Goal: Task Accomplishment & Management: Manage account settings

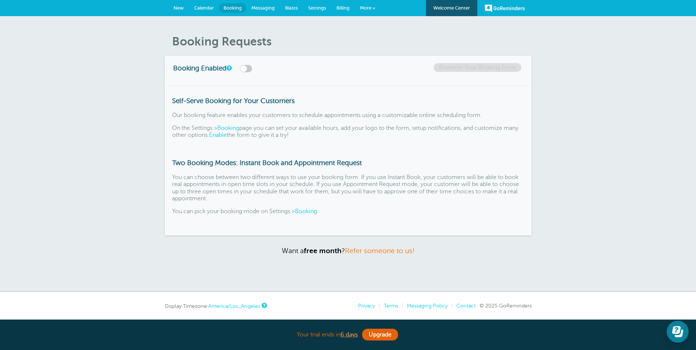
click at [312, 5] on link "Settings" at bounding box center [317, 8] width 28 height 16
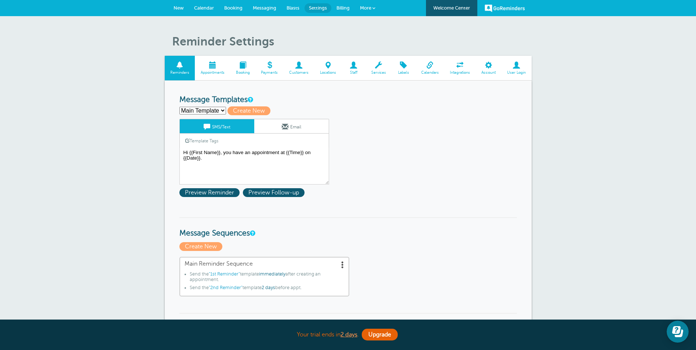
click at [223, 110] on select "1st Reminder 2nd Reminder Main Template Create new..." at bounding box center [202, 111] width 47 height 8
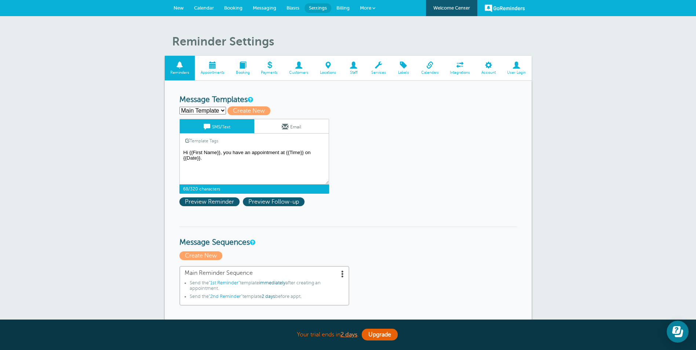
drag, startPoint x: 223, startPoint y: 153, endPoint x: 241, endPoint y: 159, distance: 18.8
click at [241, 159] on textarea "Hi {{First Name}}, you have an appointment at {{Time}} on {{Date}}." at bounding box center [254, 166] width 150 height 37
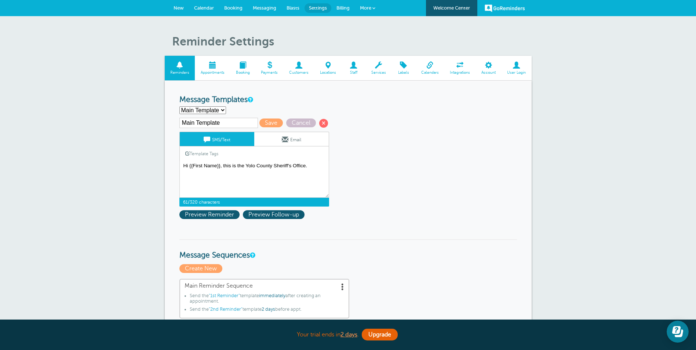
click at [210, 153] on link "Template Tags" at bounding box center [202, 153] width 44 height 14
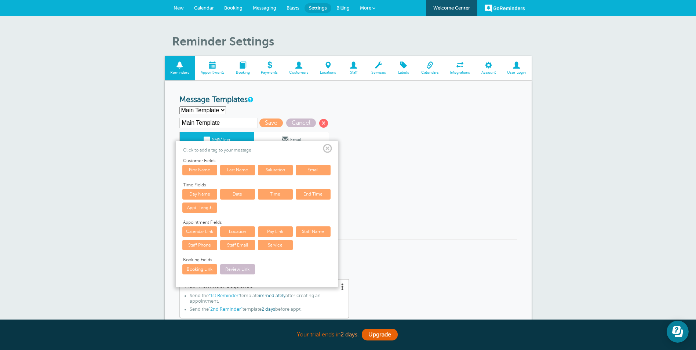
click at [327, 149] on span at bounding box center [327, 148] width 9 height 9
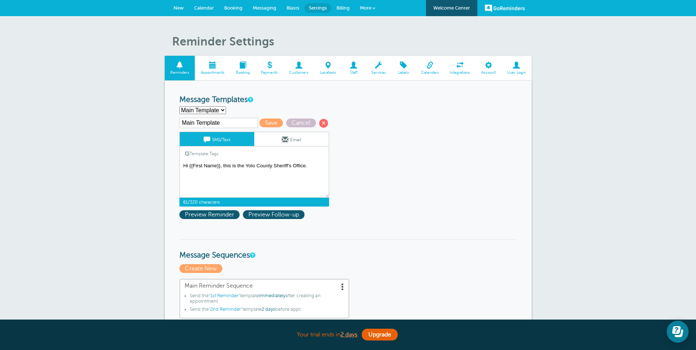
click at [312, 168] on textarea "Hi {{First Name}}, you have an appointment at {{Time}} on {{Date}}." at bounding box center [254, 179] width 150 height 37
click at [198, 154] on link "Template Tags" at bounding box center [202, 153] width 44 height 14
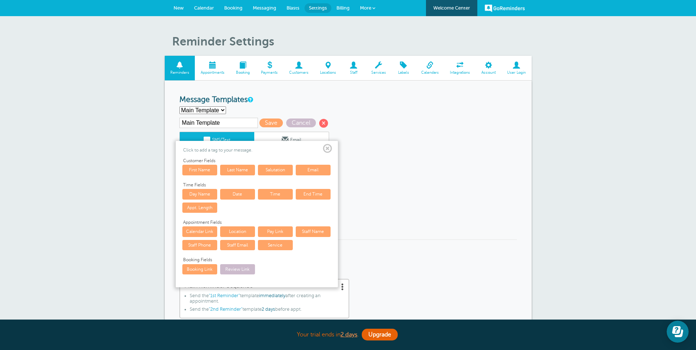
click at [239, 194] on link "Date" at bounding box center [237, 194] width 35 height 10
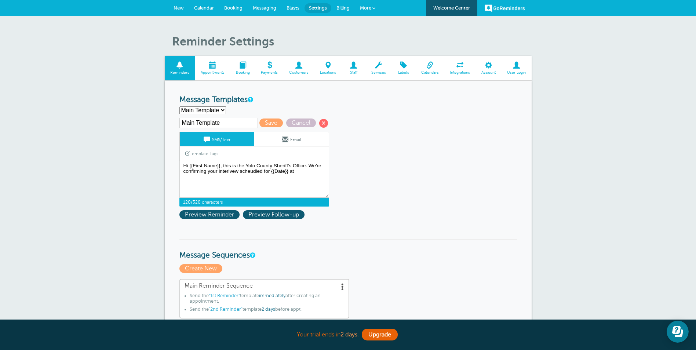
click at [208, 154] on link "Template Tags" at bounding box center [202, 153] width 44 height 14
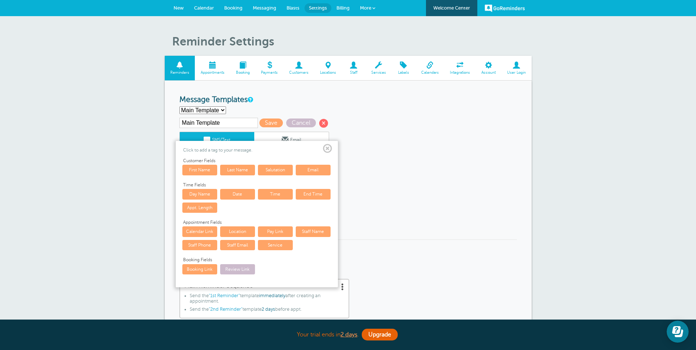
click at [273, 195] on link "Time" at bounding box center [275, 194] width 35 height 10
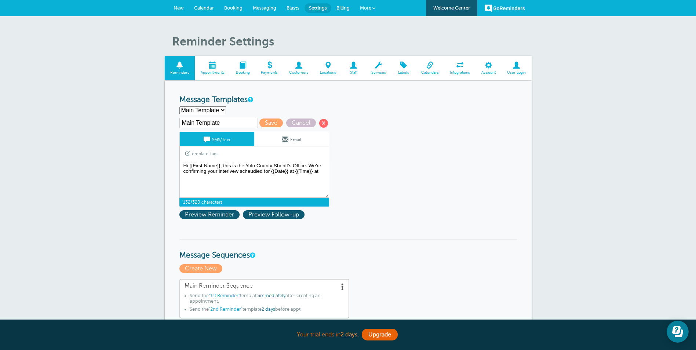
click at [199, 151] on link "Template Tags" at bounding box center [202, 153] width 44 height 14
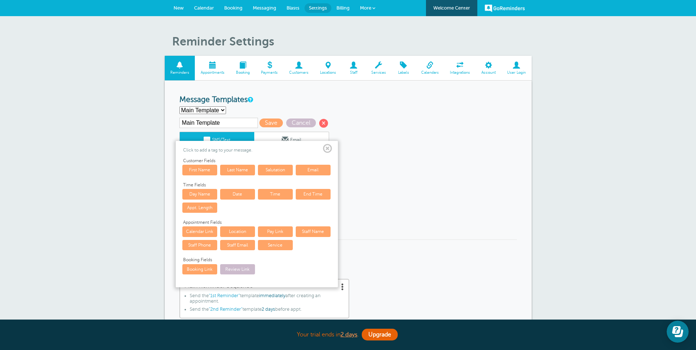
click at [236, 230] on link "Location" at bounding box center [237, 231] width 35 height 10
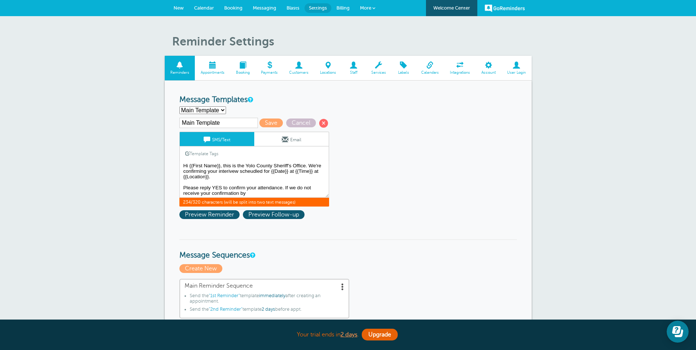
click at [204, 150] on link "Template Tags" at bounding box center [202, 153] width 44 height 14
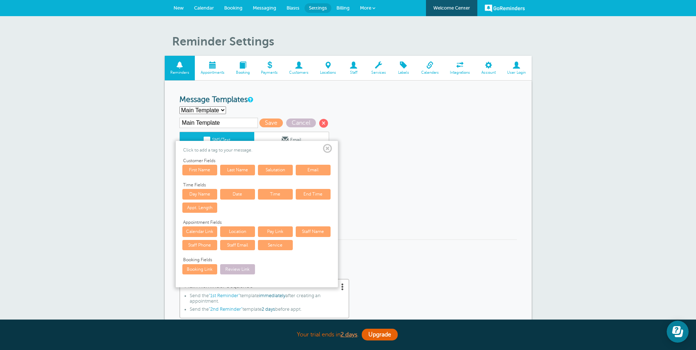
click at [326, 146] on span at bounding box center [327, 148] width 9 height 9
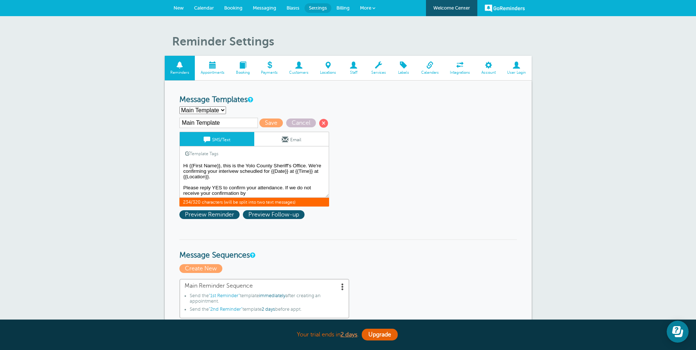
click at [255, 195] on textarea "Hi {{First Name}}, you have an appointment at {{Time}} on {{Date}}." at bounding box center [254, 179] width 150 height 37
click at [227, 215] on span "Preview Reminder" at bounding box center [209, 214] width 60 height 9
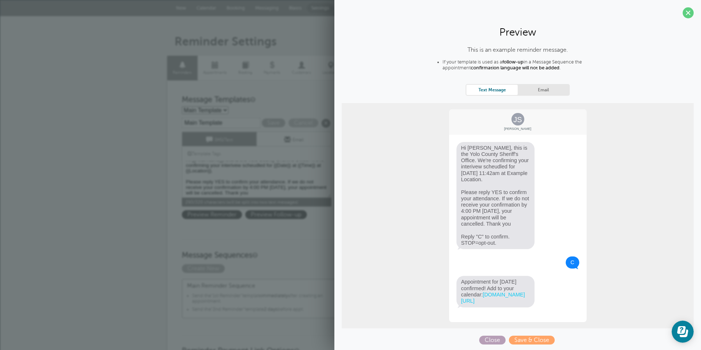
click at [487, 344] on span "Close" at bounding box center [492, 340] width 26 height 9
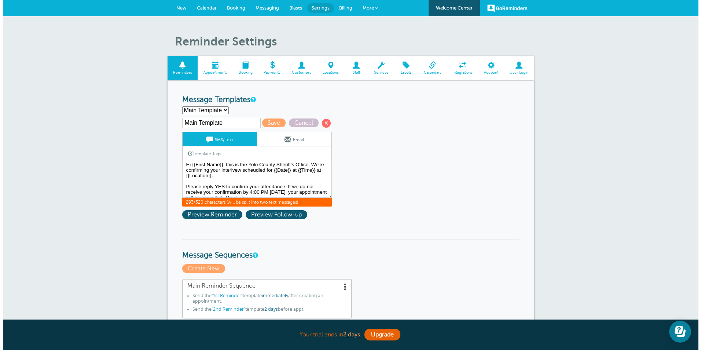
scroll to position [0, 0]
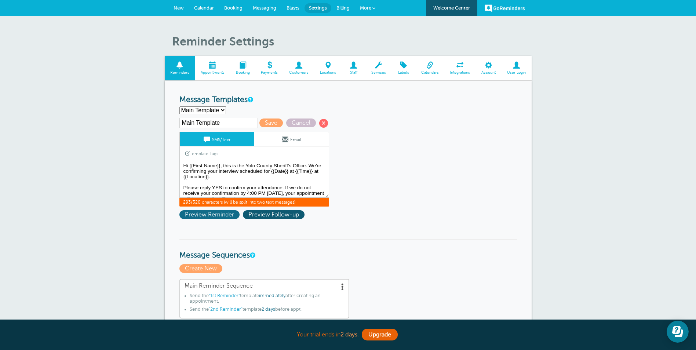
type textarea "Hi {{First Name}}, this is the Yolo County Sheriff's Office. We're confirming y…"
click at [207, 213] on span "Preview Reminder" at bounding box center [209, 214] width 60 height 9
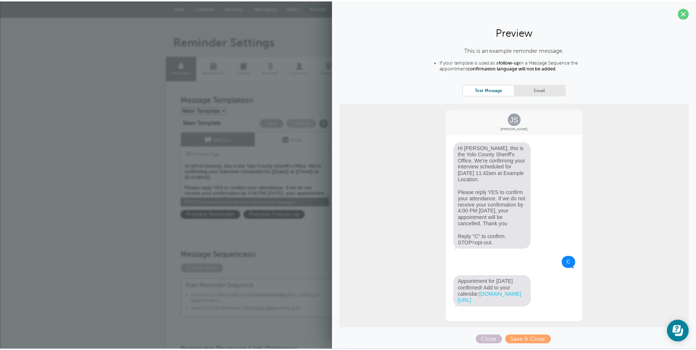
scroll to position [6, 0]
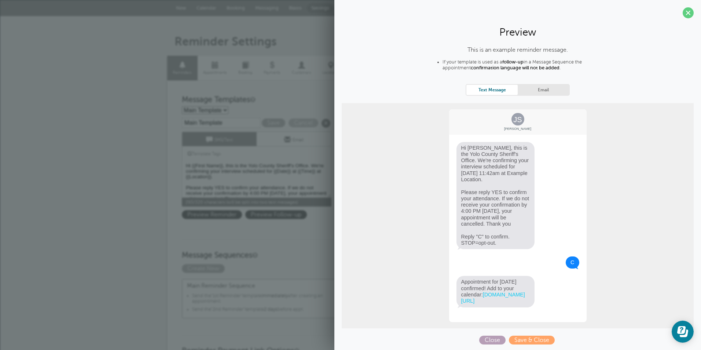
click at [485, 342] on span "Close" at bounding box center [492, 340] width 26 height 9
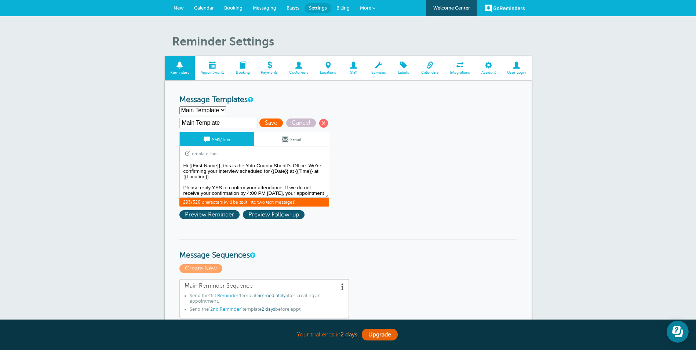
click at [273, 121] on span "Save" at bounding box center [270, 122] width 23 height 9
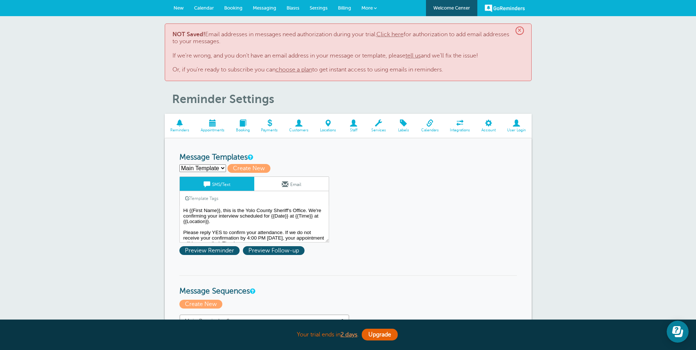
click at [391, 35] on link "Click here" at bounding box center [389, 34] width 27 height 7
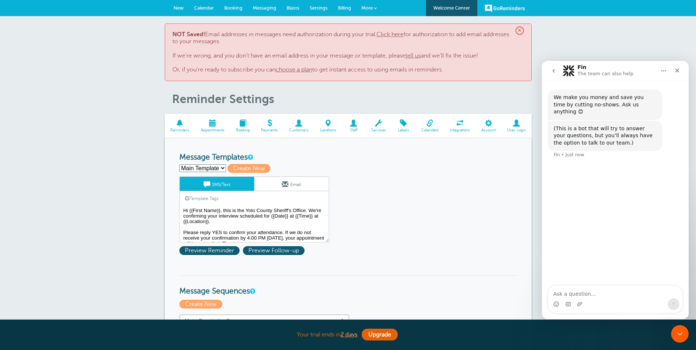
click at [233, 183] on link "SMS/Text" at bounding box center [217, 184] width 74 height 14
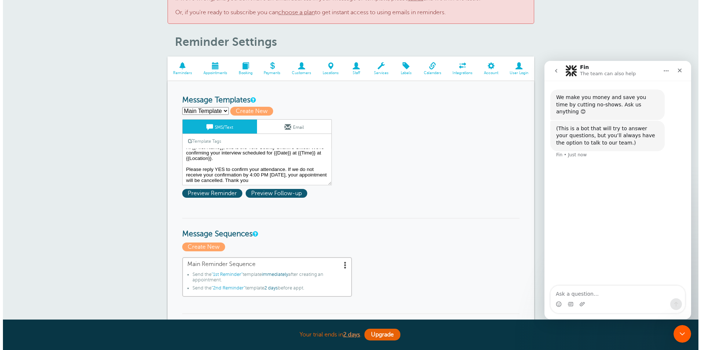
scroll to position [73, 0]
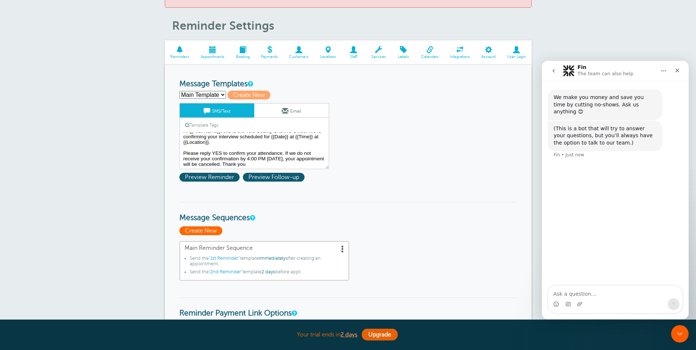
click at [213, 231] on span "Create New" at bounding box center [200, 230] width 43 height 9
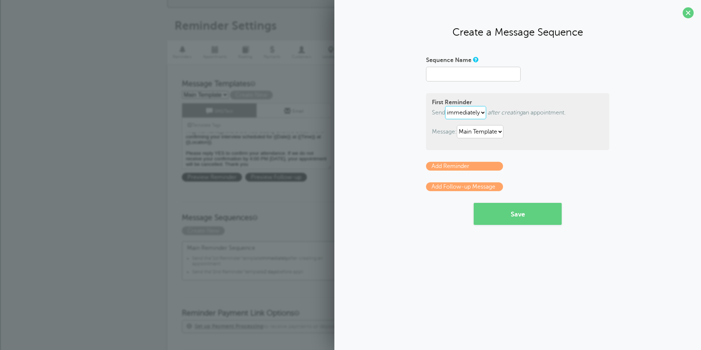
click at [483, 113] on select "immediately 1 2 3 4 5 6 7 8 9 10 11 12 13 14 15 16 17 18 19 20 21 22 23 24 25 2…" at bounding box center [465, 112] width 41 height 13
click at [503, 130] on select "1st Reminder 2nd Reminder Main Template" at bounding box center [480, 131] width 47 height 13
click at [459, 125] on select "1st Reminder 2nd Reminder Main Template" at bounding box center [480, 131] width 47 height 13
click at [455, 77] on input "Sequence Name" at bounding box center [473, 74] width 95 height 15
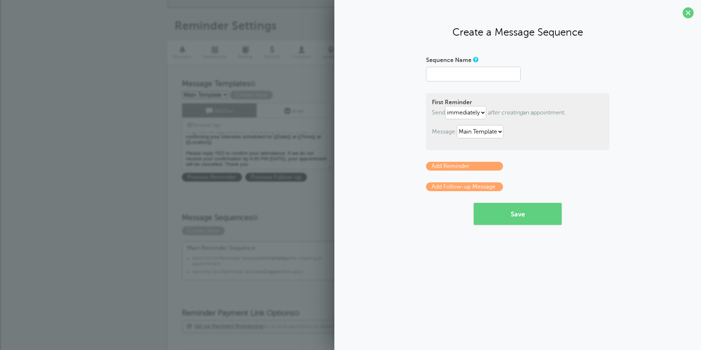
click at [405, 267] on div "Create a Message Sequence Sequence Name First Reminder Send immediately 1 2 3 4…" at bounding box center [518, 175] width 367 height 350
click at [482, 77] on input "Sequence Name" at bounding box center [473, 74] width 95 height 15
type input "Main Reminder Sequence"
click at [508, 212] on button "Save" at bounding box center [518, 214] width 88 height 22
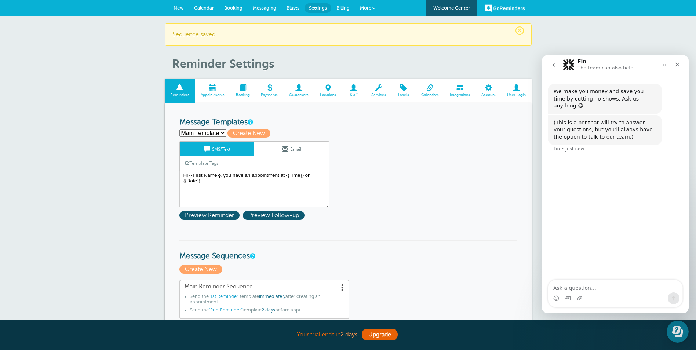
click at [211, 132] on select "1st Reminder 2nd Reminder Main Template Create new..." at bounding box center [202, 133] width 47 height 8
click at [179, 129] on select "1st Reminder 2nd Reminder Main Template Create new..." at bounding box center [202, 133] width 47 height 8
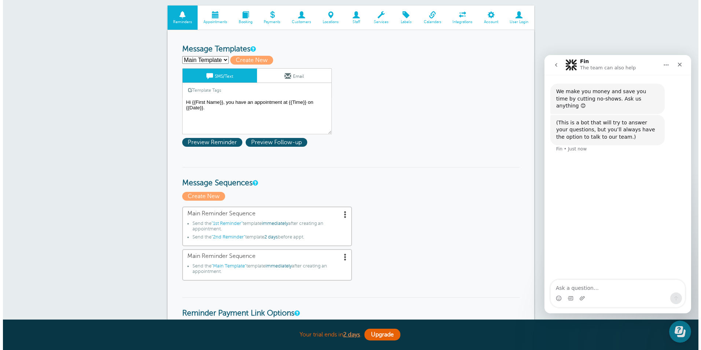
scroll to position [73, 0]
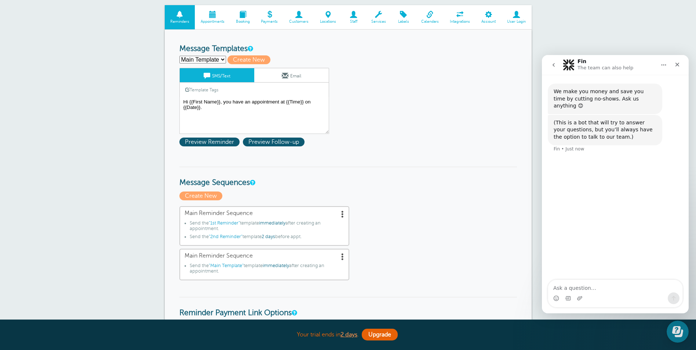
click at [345, 215] on span at bounding box center [342, 213] width 7 height 7
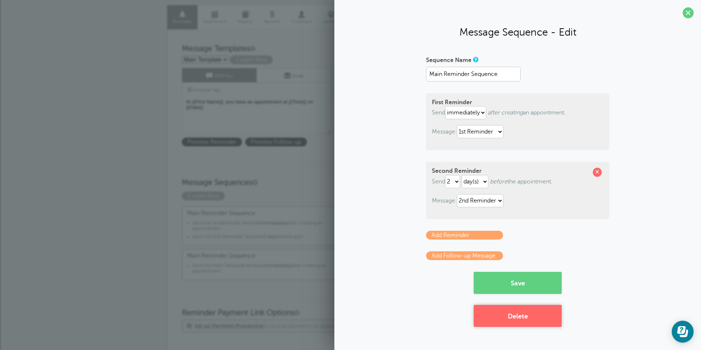
click at [522, 318] on button "Delete" at bounding box center [518, 316] width 88 height 22
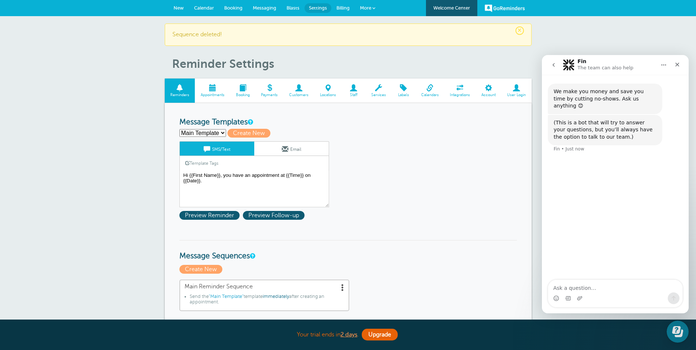
click at [515, 90] on span at bounding box center [516, 87] width 30 height 7
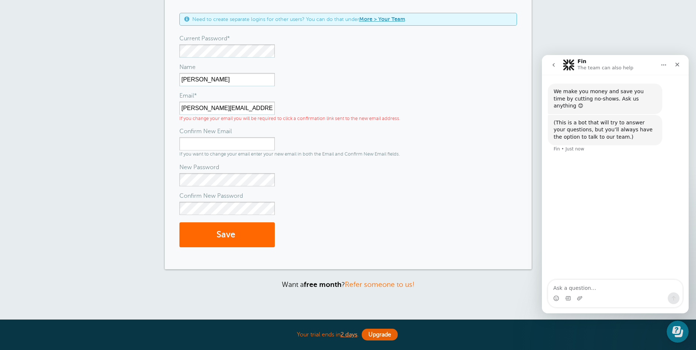
scroll to position [37, 0]
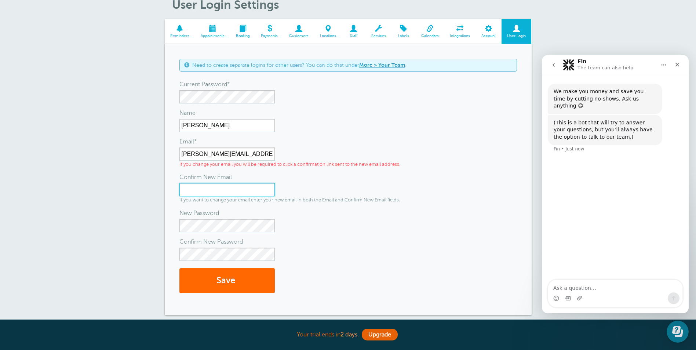
click at [200, 192] on input "Confirm New Email" at bounding box center [226, 189] width 95 height 13
type input "[PERSON_NAME][EMAIL_ADDRESS][DOMAIN_NAME]"
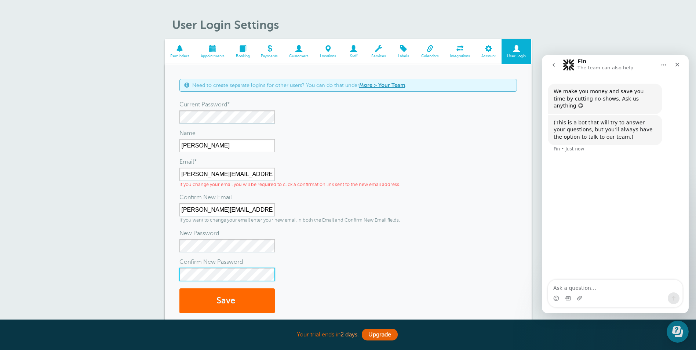
scroll to position [0, 0]
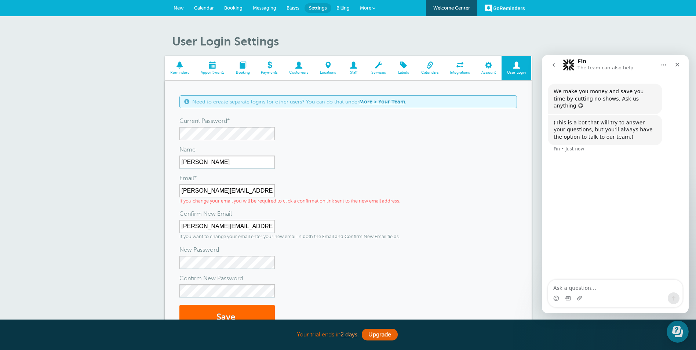
click at [215, 66] on span at bounding box center [212, 65] width 35 height 7
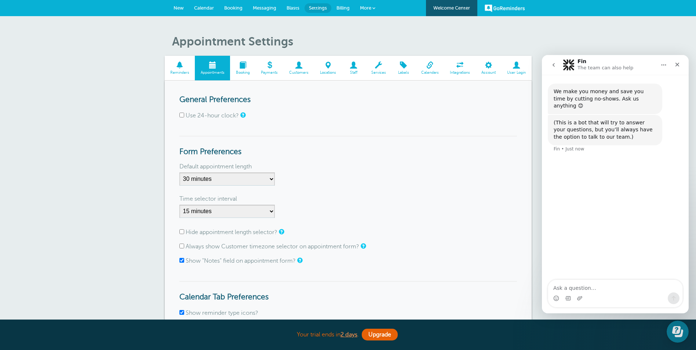
click at [176, 66] on span at bounding box center [180, 65] width 30 height 7
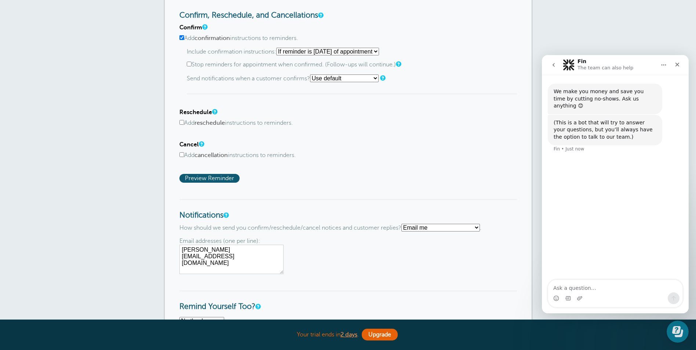
scroll to position [367, 0]
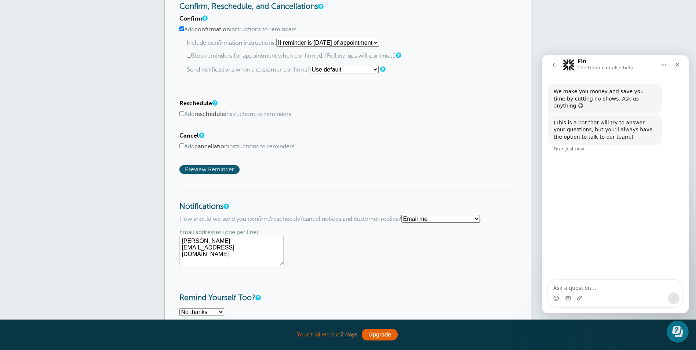
click at [437, 218] on select "Text me Email me Don't send me notifications" at bounding box center [440, 219] width 79 height 8
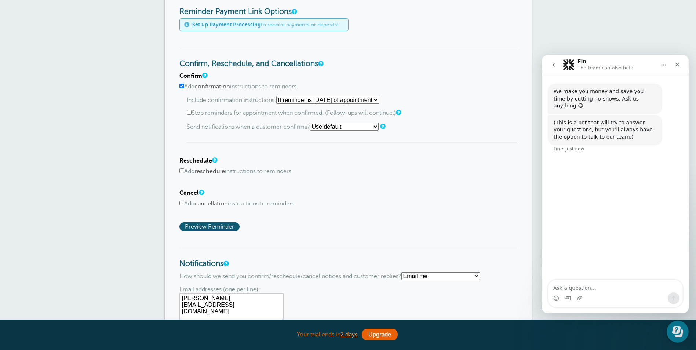
scroll to position [293, 0]
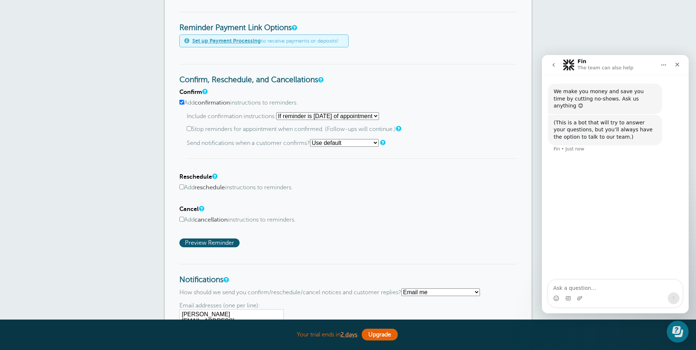
click at [379, 116] on select "Starting with first reminder If reminder is [DATE] of appointment If reminder i…" at bounding box center [327, 116] width 103 height 8
select select "0"
click at [278, 112] on select "Starting with first reminder If reminder is within 1 day of appointment If remi…" at bounding box center [327, 116] width 103 height 8
click at [348, 143] on select "Use default Text me Email me Don't send notifications" at bounding box center [344, 143] width 69 height 8
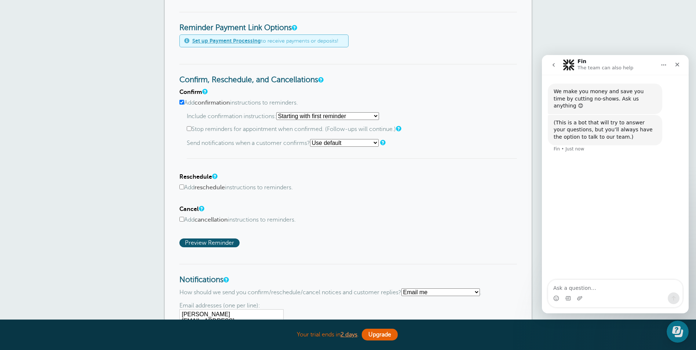
click at [359, 143] on select "Use default Text me Email me Don't send notifications" at bounding box center [344, 143] width 69 height 8
click at [312, 139] on select "Use default Text me Email me Don't send notifications" at bounding box center [344, 143] width 69 height 8
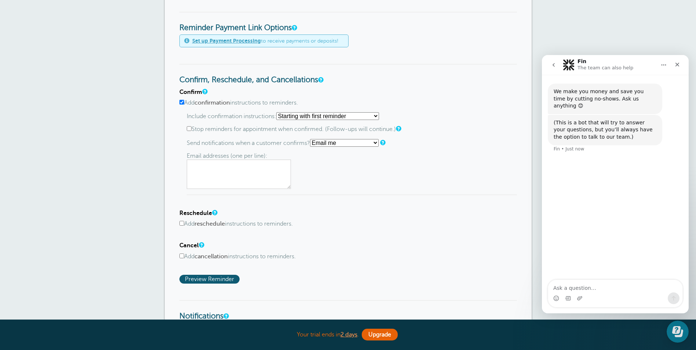
click at [377, 142] on select "Use default Text me Email me Don't send notifications" at bounding box center [344, 143] width 69 height 8
select select "no_override"
click at [312, 139] on select "Use default Text me Email me Don't send notifications" at bounding box center [344, 143] width 69 height 8
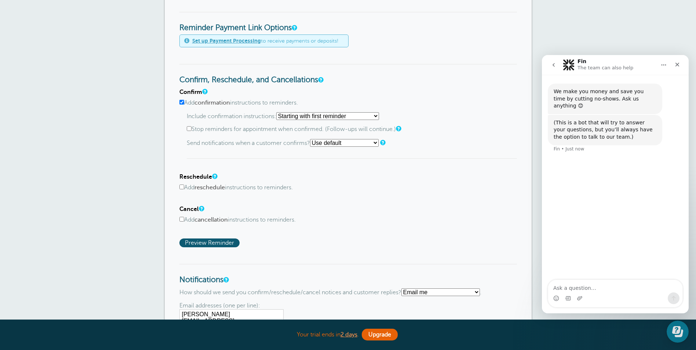
click at [425, 167] on div "Confirm Add confirmation instructions to reminders. Include confirmation instru…" at bounding box center [347, 168] width 337 height 158
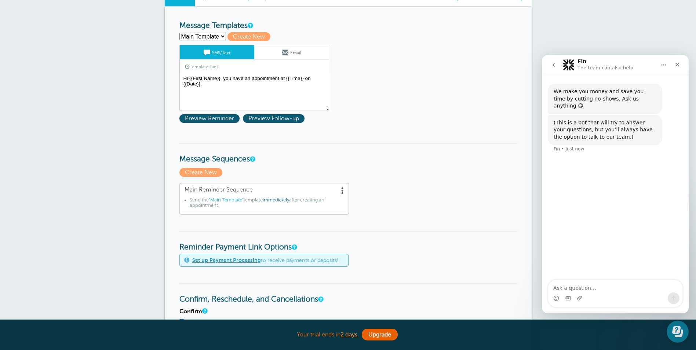
scroll to position [73, 0]
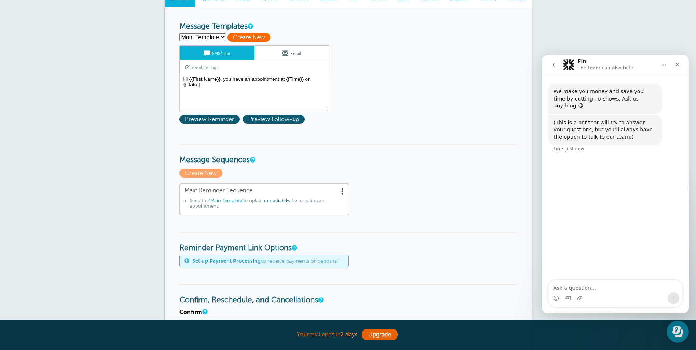
click at [237, 38] on span "Create New" at bounding box center [248, 37] width 43 height 9
select select
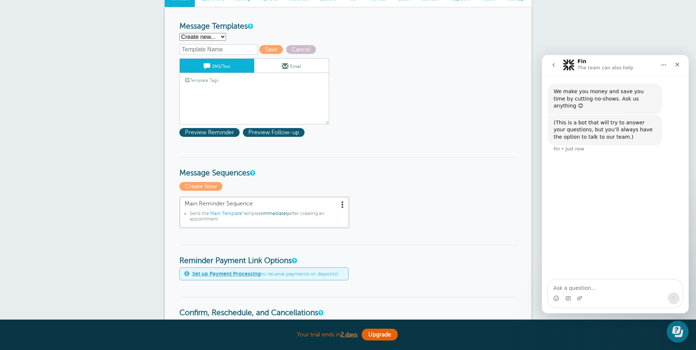
click at [274, 64] on link "Email" at bounding box center [291, 66] width 74 height 14
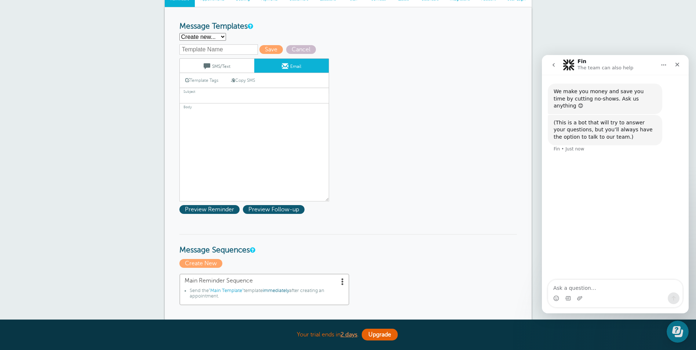
click at [213, 66] on link "SMS/Text" at bounding box center [217, 66] width 74 height 14
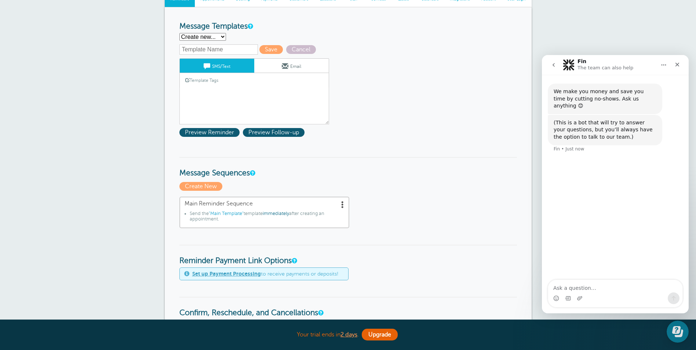
click at [205, 81] on link "Template Tags" at bounding box center [202, 80] width 44 height 14
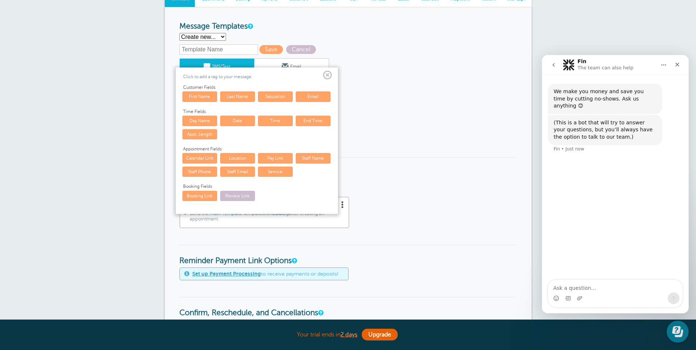
click at [328, 73] on span at bounding box center [327, 75] width 9 height 9
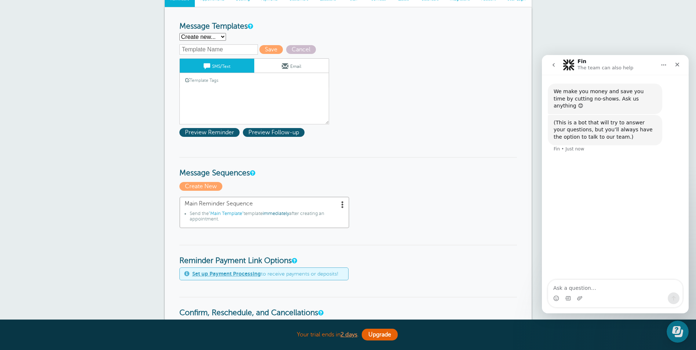
click at [206, 83] on link "Template Tags" at bounding box center [202, 80] width 44 height 14
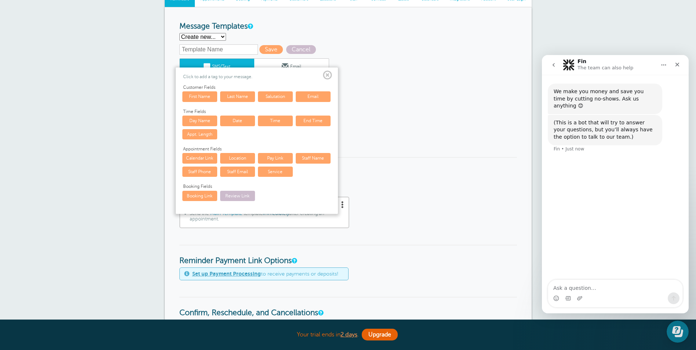
click at [325, 74] on span at bounding box center [327, 75] width 9 height 9
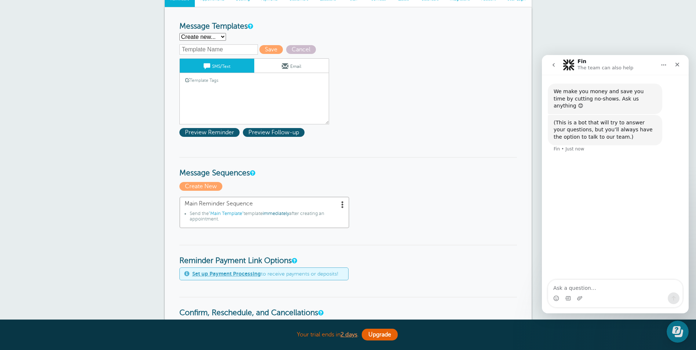
click at [206, 100] on textarea "Hi {{First Name}}, you have an appointment at {{Time}} on {{Date}}." at bounding box center [254, 106] width 150 height 37
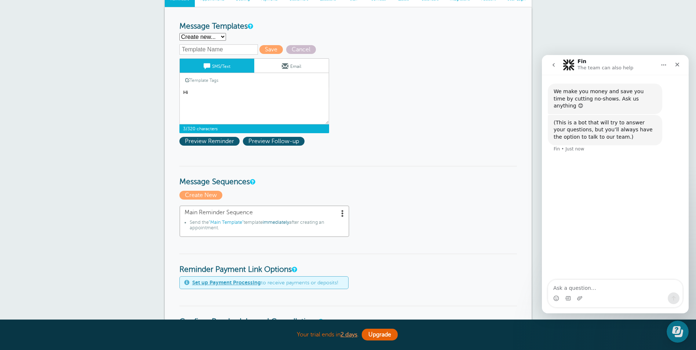
click at [209, 79] on link "Template Tags" at bounding box center [202, 80] width 44 height 14
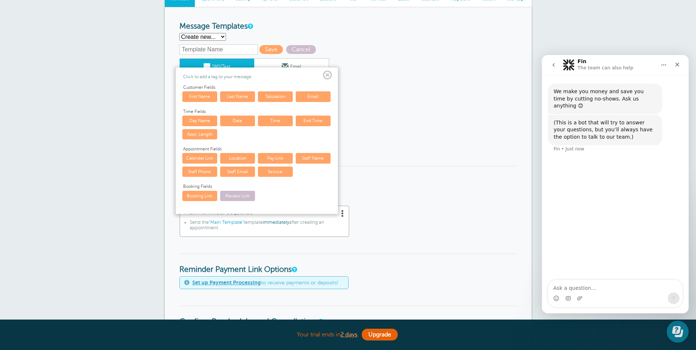
click at [207, 96] on link "First Name" at bounding box center [199, 96] width 35 height 10
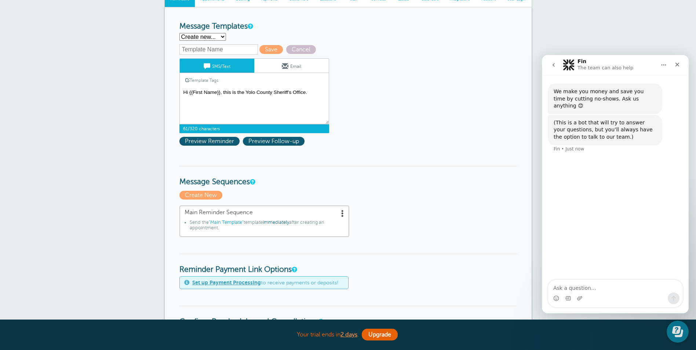
type textarea "Hi {{First Name}}, this is the Yolo County Sheriff's Office."
click at [227, 48] on input "text" at bounding box center [218, 49] width 79 height 10
click at [313, 94] on textarea "Hi {{First Name}}, you have an appointment at {{Time}} on {{Date}}." at bounding box center [254, 106] width 150 height 37
drag, startPoint x: 229, startPoint y: 49, endPoint x: 135, endPoint y: 47, distance: 93.9
click at [135, 47] on div "Reminder Settings Reminders Appointments Booking Payments Customers Locations S…" at bounding box center [348, 344] width 696 height 803
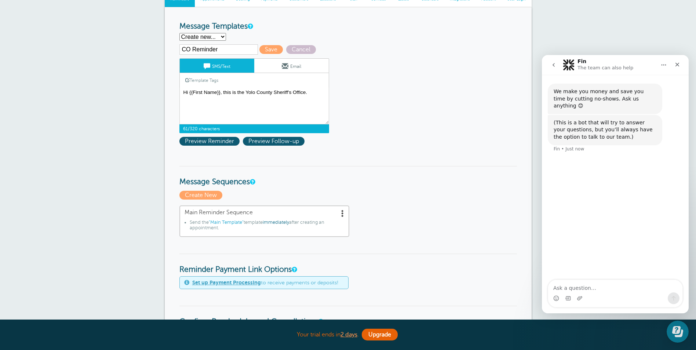
click at [193, 50] on input "CO Reminder" at bounding box center [218, 49] width 79 height 10
type input "CO Interview Reminder"
click at [316, 95] on textarea "Hi {{First Name}}, you have an appointment at {{Time}} on {{Date}}." at bounding box center [254, 106] width 150 height 37
click at [204, 81] on link "Template Tags" at bounding box center [202, 80] width 44 height 14
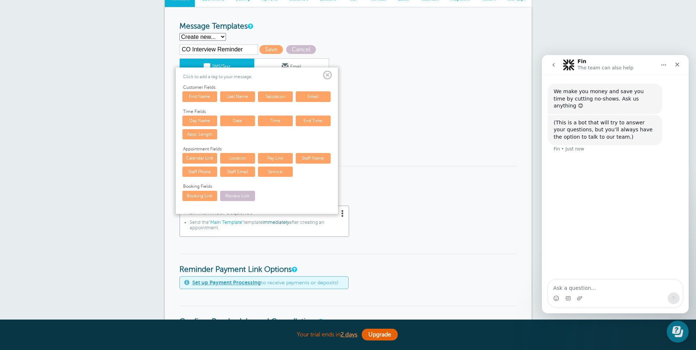
click at [241, 120] on link "Date" at bounding box center [237, 121] width 35 height 10
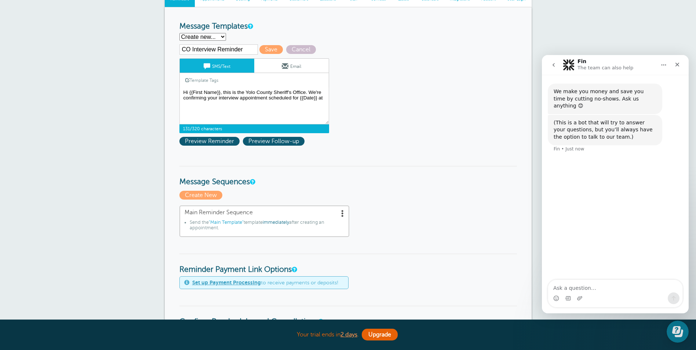
click at [207, 82] on link "Template Tags" at bounding box center [202, 80] width 44 height 14
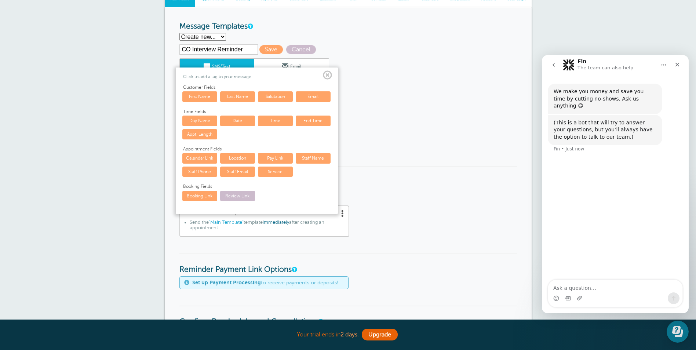
click at [283, 119] on link "Time" at bounding box center [275, 121] width 35 height 10
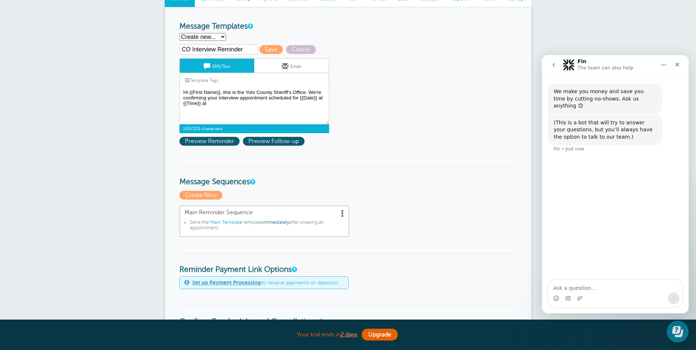
click at [211, 78] on link "Template Tags" at bounding box center [202, 80] width 44 height 14
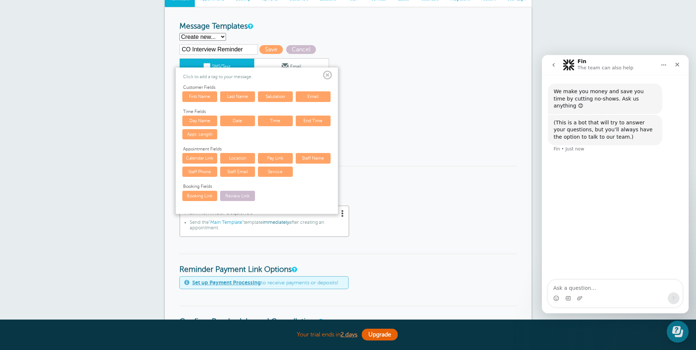
click at [238, 158] on link "Location" at bounding box center [237, 158] width 35 height 10
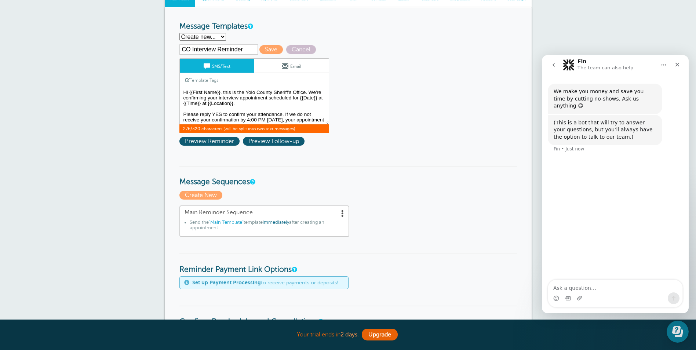
scroll to position [4, 0]
type textarea "Hi {{First Name}}, this is the Yolo County Sheriff's Office. We're confirming y…"
click at [269, 51] on span "Save" at bounding box center [270, 49] width 23 height 9
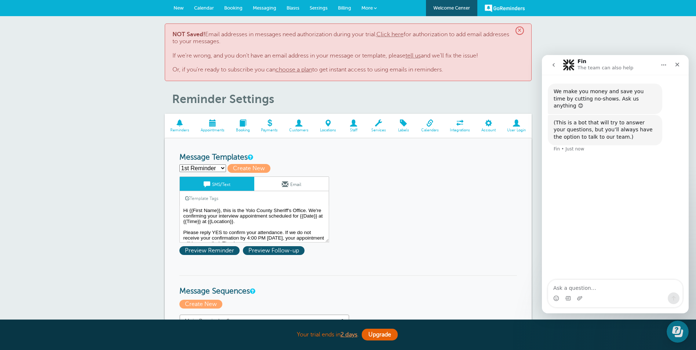
click at [222, 168] on select "1st Reminder 2nd Reminder Main Template Create new..." at bounding box center [202, 168] width 47 height 8
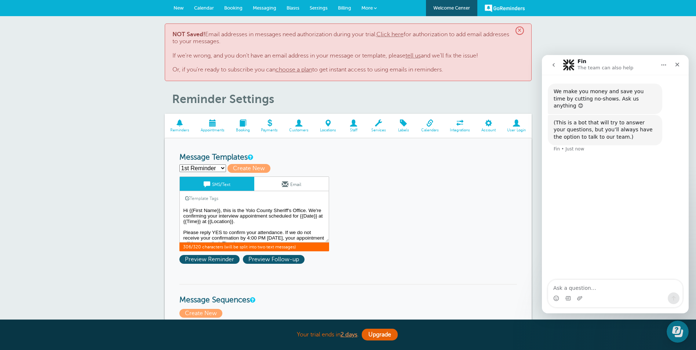
click at [311, 237] on textarea "Hi {{First Name}}, this is the Yolo County Sheriff's Office. We're confirming y…" at bounding box center [254, 224] width 150 height 37
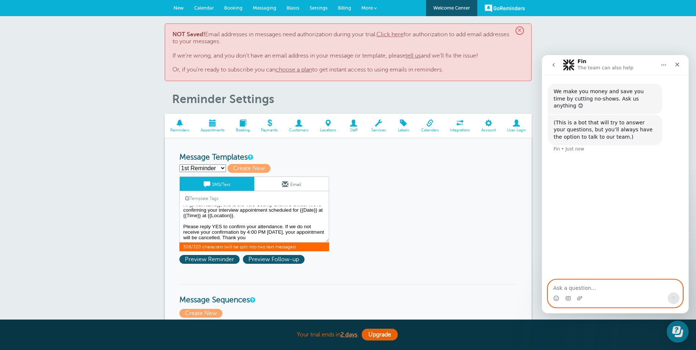
click at [562, 288] on textarea "Ask a question…" at bounding box center [615, 286] width 134 height 12
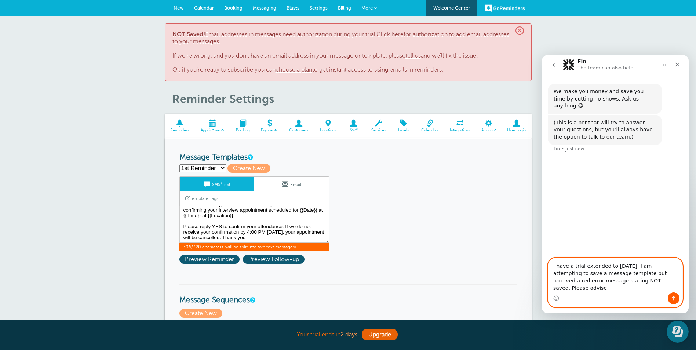
type textarea "I have a trial extended to [DATE]. I am attempting to save a message template b…"
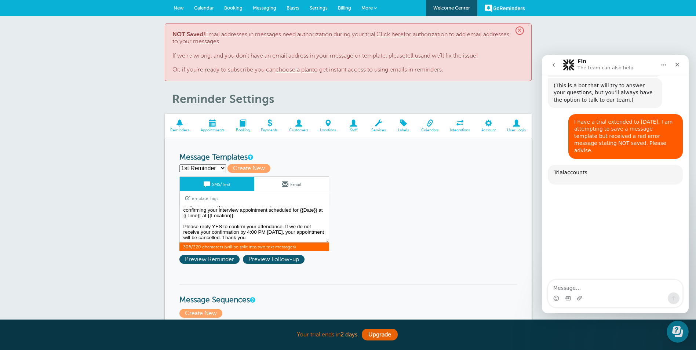
scroll to position [71, 0]
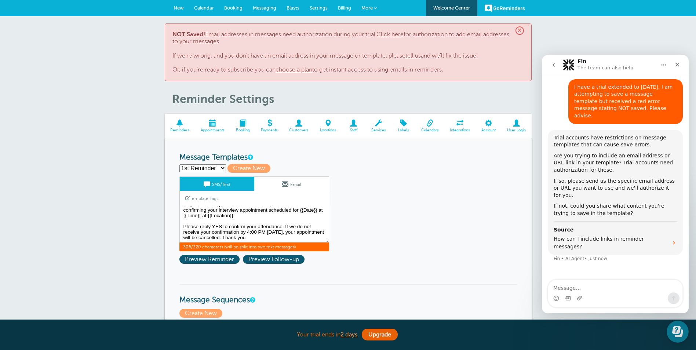
click at [570, 288] on textarea "Message…" at bounding box center [615, 286] width 134 height 12
type textarea "[PERSON_NAME][EMAIL_ADDRESS][DOMAIN_NAME]"
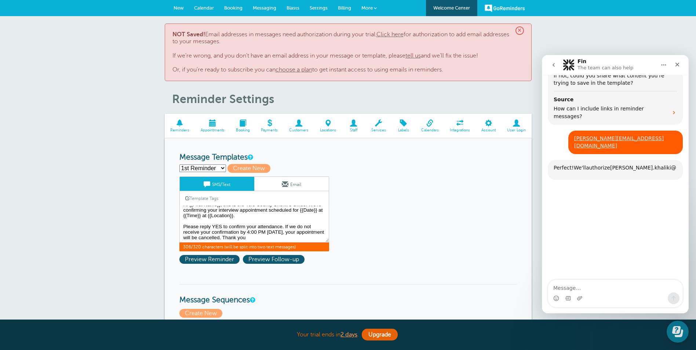
scroll to position [231, 0]
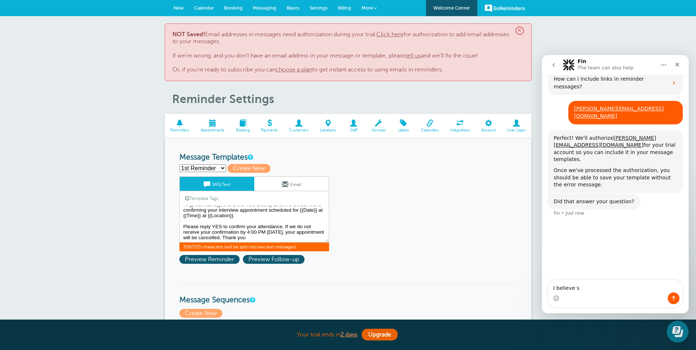
type textarea "I believe so"
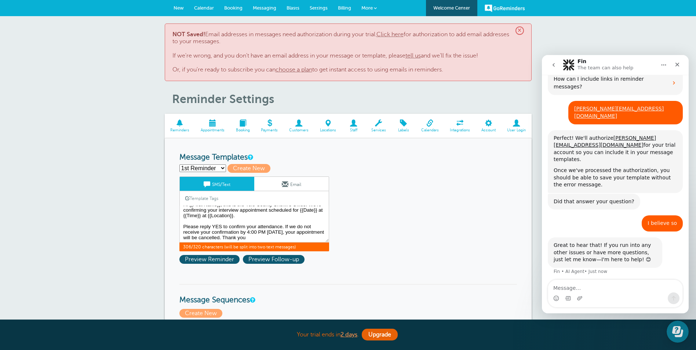
click at [225, 169] on select "1st Reminder 2nd Reminder Main Template Create new..." at bounding box center [202, 168] width 47 height 8
select select "158883"
click at [179, 164] on select "1st Reminder 2nd Reminder Main Template Create new..." at bounding box center [202, 168] width 47 height 8
type input "Main Template"
type textarea "Hi {{First Name}}, you have an appointment at {{Time}} on {{Date}}."
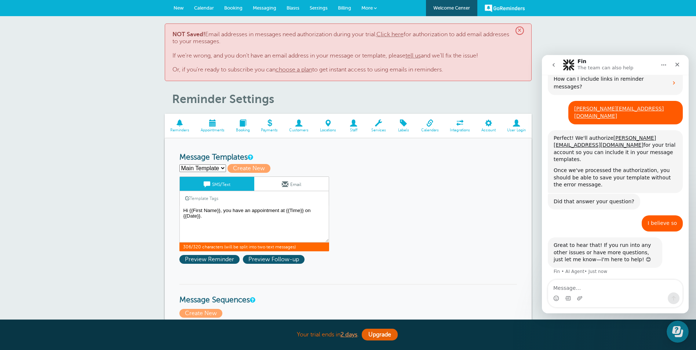
scroll to position [0, 0]
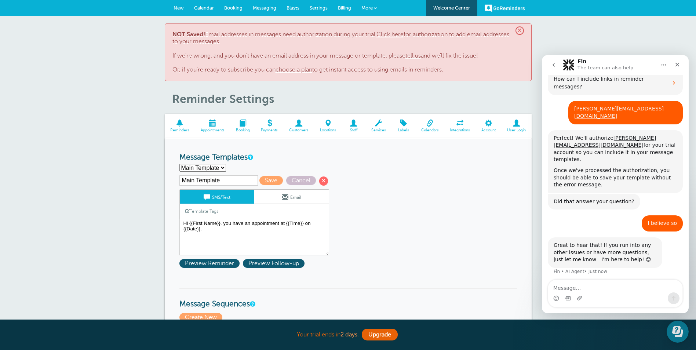
click at [216, 168] on select "1st Reminder 2nd Reminder Main Template Create new..." at bounding box center [202, 168] width 47 height 8
select select "159715"
click at [179, 164] on select "1st Reminder 2nd Reminder Main Template Create new..." at bounding box center [202, 168] width 47 height 8
type input "1st Reminder"
type textarea "Hi {{First Name}}, you have a scheduled interview appointment for the Correctio…"
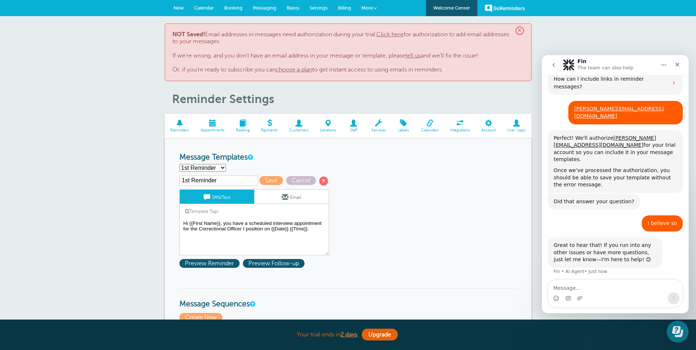
click at [221, 168] on select "1st Reminder 2nd Reminder Main Template Create new..." at bounding box center [202, 168] width 47 height 8
select select "158883"
click at [179, 164] on select "1st Reminder 2nd Reminder Main Template Create new..." at bounding box center [202, 168] width 47 height 8
type input "Main Template"
type textarea "Hi {{First Name}}, you have an appointment at {{Time}} on {{Date}}."
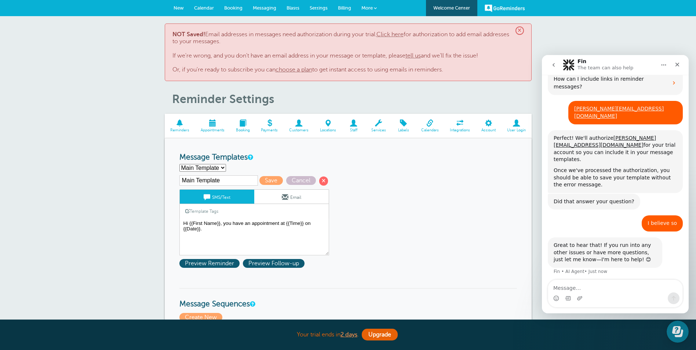
click at [222, 166] on select "1st Reminder 2nd Reminder Main Template Create new..." at bounding box center [202, 168] width 47 height 8
select select
click at [179, 164] on select "1st Reminder 2nd Reminder Main Template Create new..." at bounding box center [202, 168] width 47 height 8
click at [209, 178] on input "text" at bounding box center [218, 180] width 79 height 10
type input "CO Interview Reminder"
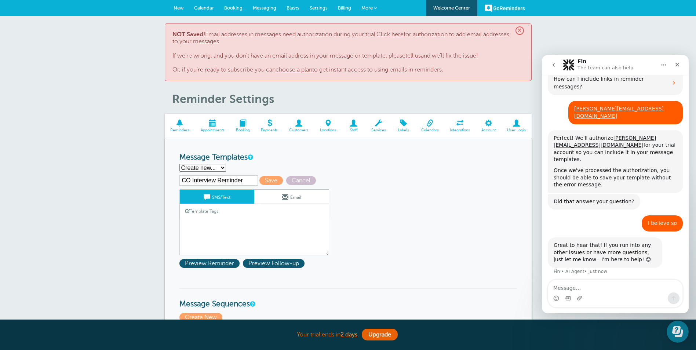
click at [213, 218] on link "Template Tags" at bounding box center [202, 211] width 44 height 14
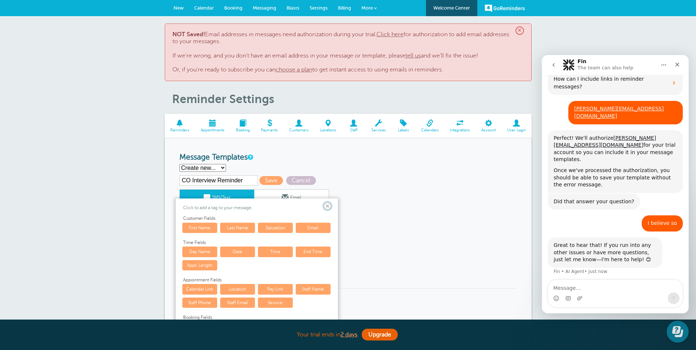
click at [329, 205] on span at bounding box center [327, 206] width 9 height 9
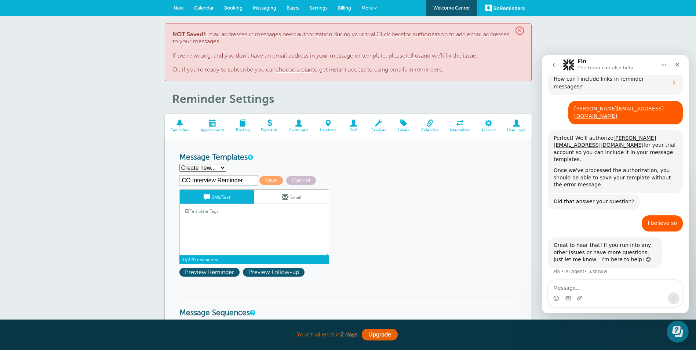
click at [197, 225] on textarea "Hi {{First Name}}, this is the Yolo County Sheriff's Office. We're confirming y…" at bounding box center [254, 237] width 150 height 37
click at [204, 213] on link "Template Tags" at bounding box center [202, 211] width 44 height 14
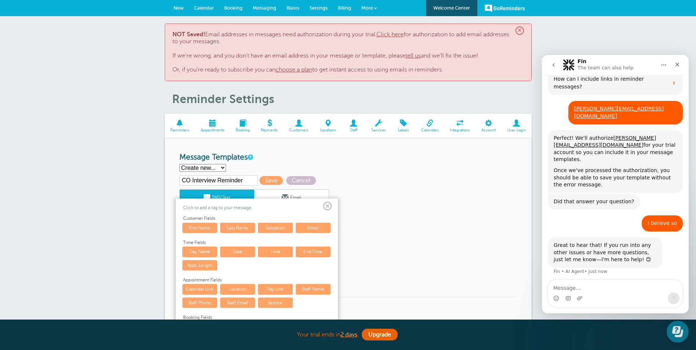
click at [197, 228] on link "First Name" at bounding box center [199, 228] width 35 height 10
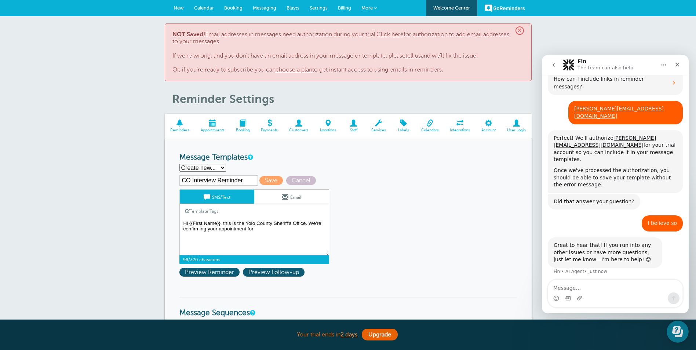
click at [217, 228] on textarea "Hi {{First Name}}, this is the Yolo County Sheriff's Office. We're confirming y…" at bounding box center [254, 237] width 150 height 37
click at [282, 227] on textarea "Hi {{First Name}}, this is the Yolo County Sheriff's Office. We're confirming y…" at bounding box center [254, 237] width 150 height 37
click at [209, 211] on link "Template Tags" at bounding box center [202, 211] width 44 height 14
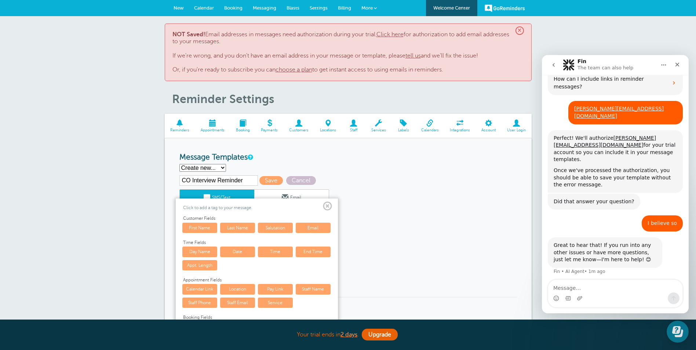
drag, startPoint x: 234, startPoint y: 252, endPoint x: 240, endPoint y: 251, distance: 5.9
click at [235, 252] on link "Date" at bounding box center [237, 252] width 35 height 10
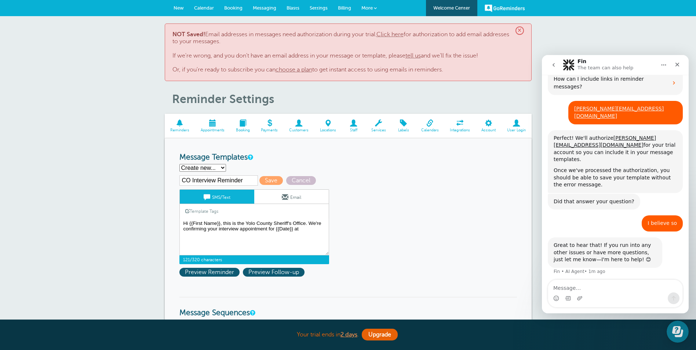
click at [204, 208] on link "Template Tags" at bounding box center [202, 211] width 44 height 14
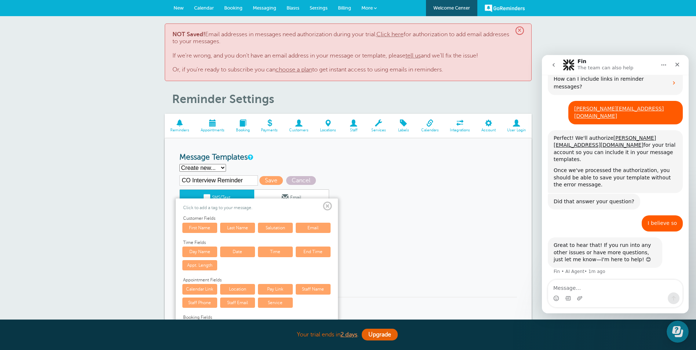
click at [267, 249] on link "Time" at bounding box center [275, 252] width 35 height 10
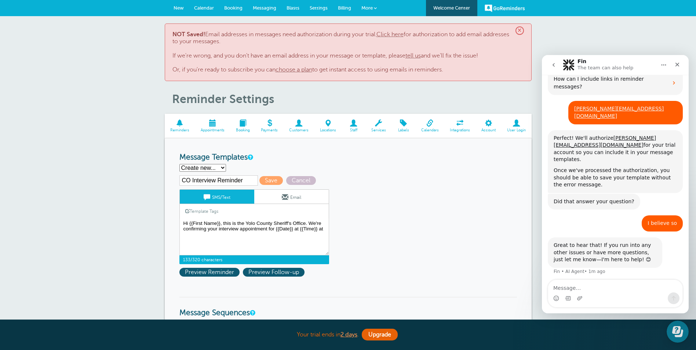
click at [212, 209] on link "Template Tags" at bounding box center [202, 211] width 44 height 14
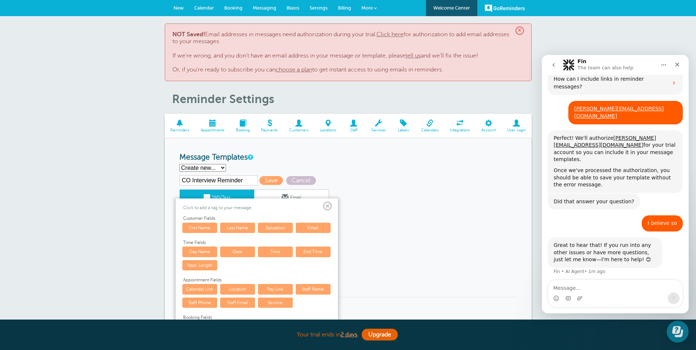
click at [233, 285] on link "Location" at bounding box center [237, 289] width 35 height 10
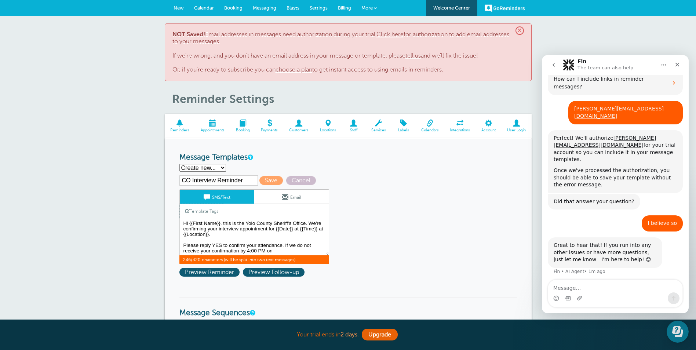
click at [192, 209] on link "Template Tags" at bounding box center [202, 211] width 44 height 14
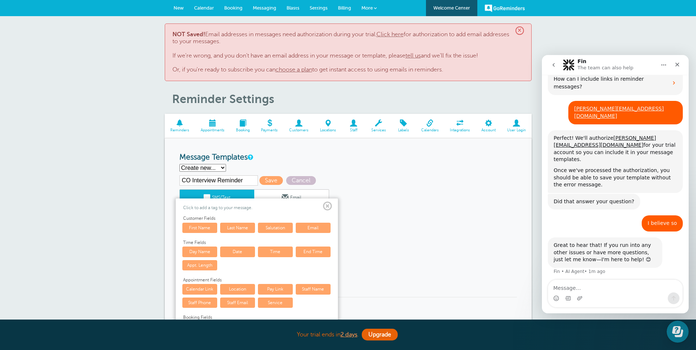
click at [244, 252] on link "Date" at bounding box center [237, 252] width 35 height 10
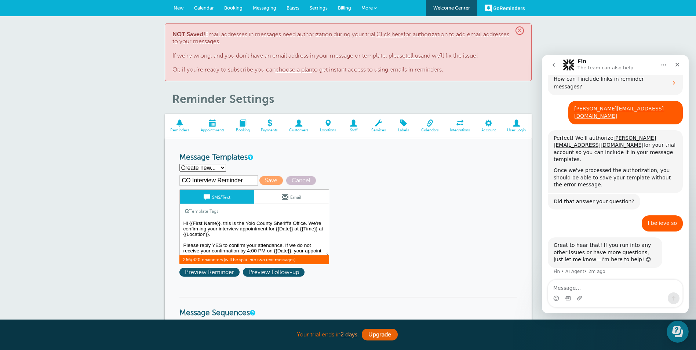
scroll to position [4, 0]
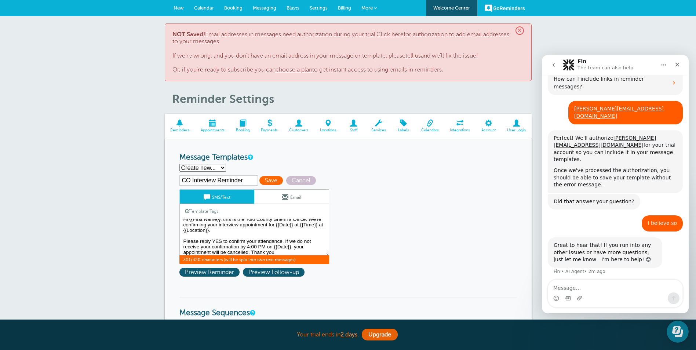
type textarea "Hi {{First Name}}, this is the Yolo County Sheriff's Office. We're confirming y…"
click at [269, 176] on span "Save" at bounding box center [270, 180] width 23 height 9
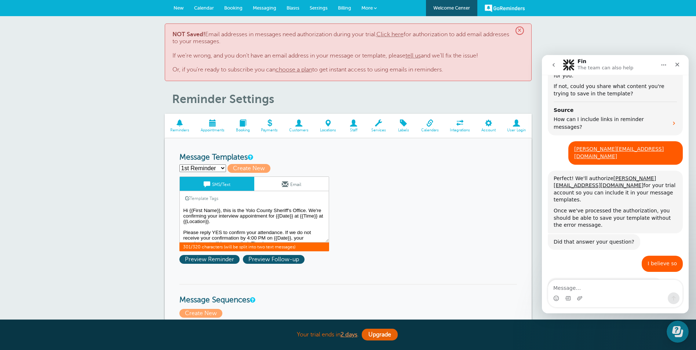
drag, startPoint x: 280, startPoint y: 239, endPoint x: 163, endPoint y: 194, distance: 124.9
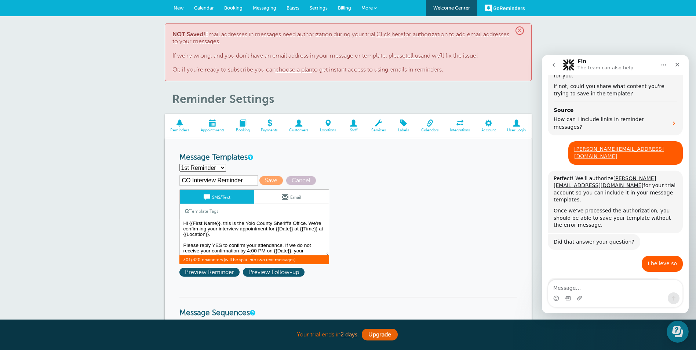
click at [293, 210] on div "Template Tags Copy SMS" at bounding box center [254, 211] width 150 height 14
click at [572, 285] on textarea "Message…" at bounding box center [615, 286] width 134 height 12
type textarea "I am unable to save it still"
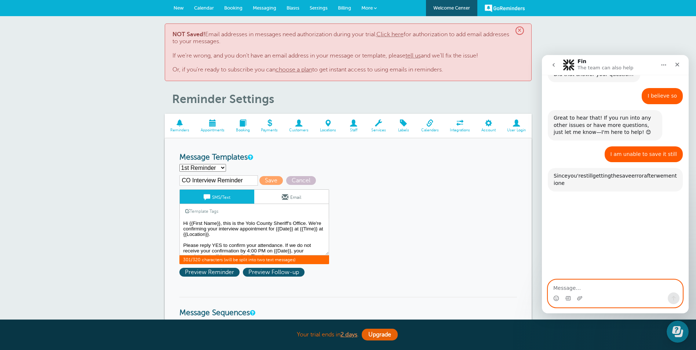
scroll to position [389, 0]
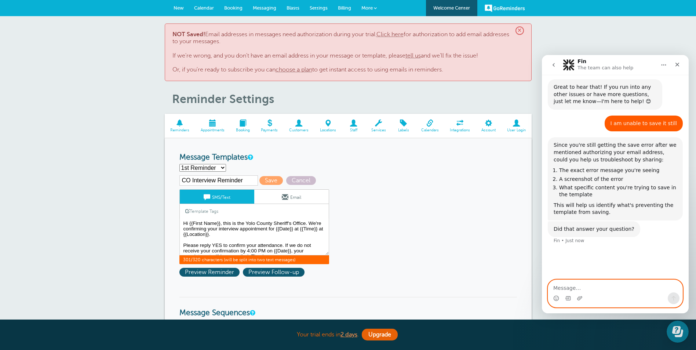
click at [558, 288] on textarea "Message…" at bounding box center [615, 286] width 134 height 12
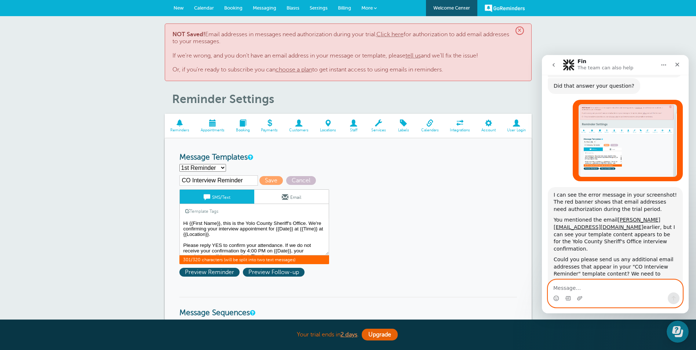
scroll to position [539, 0]
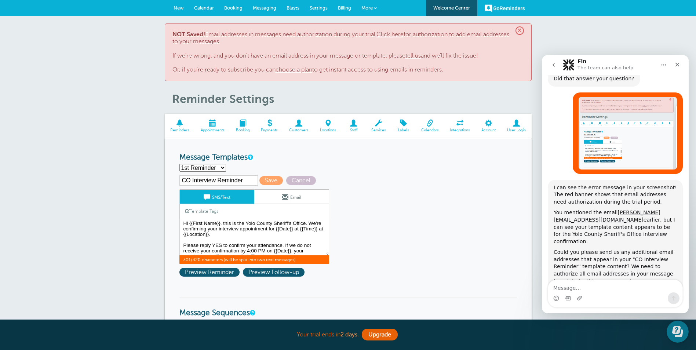
click at [222, 165] on select "1st Reminder 2nd Reminder Main Template Create new..." at bounding box center [202, 168] width 47 height 8
click at [223, 167] on select "1st Reminder 2nd Reminder Main Template Create new..." at bounding box center [202, 168] width 47 height 8
click at [573, 289] on textarea "Message…" at bounding box center [615, 286] width 134 height 12
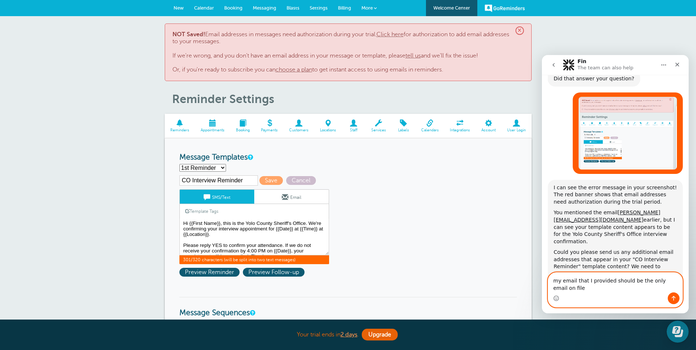
scroll to position [547, 0]
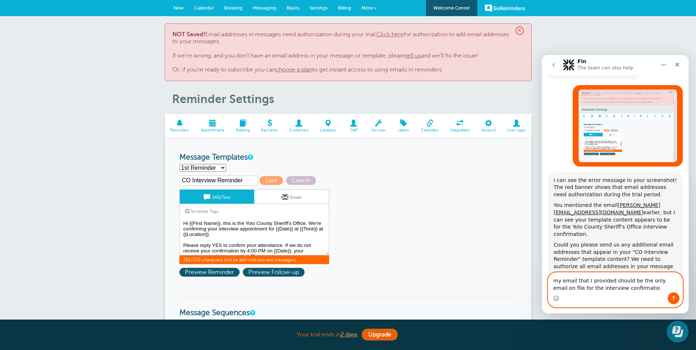
type textarea "my email that I provided should be the only email on file for the interview con…"
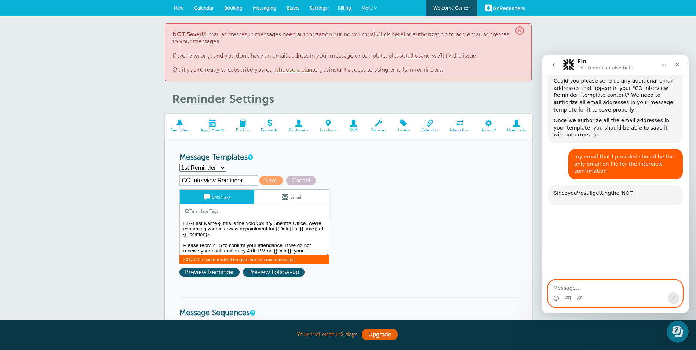
scroll to position [737, 0]
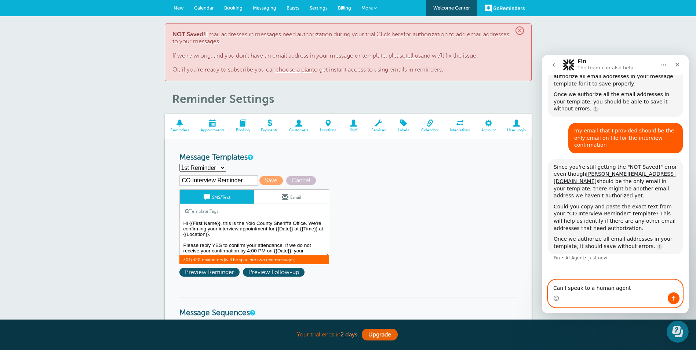
type textarea "Can I speak to a human agent?"
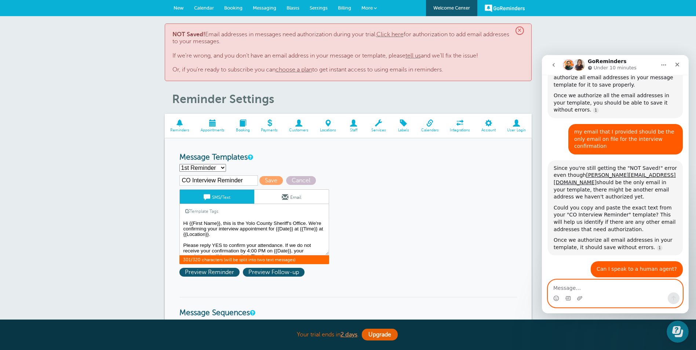
scroll to position [757, 0]
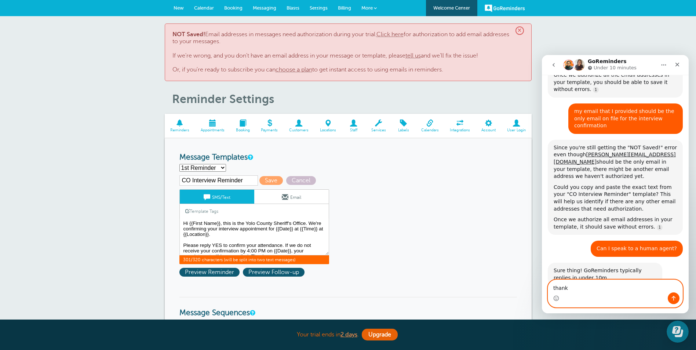
type textarea "thanks"
click at [632, 299] on div "thanks [PERSON_NAME] • Just now" at bounding box center [615, 311] width 135 height 25
click at [557, 291] on textarea "Message…" at bounding box center [615, 286] width 134 height 12
click at [559, 288] on textarea "Message…" at bounding box center [615, 286] width 134 height 12
type textarea "I"
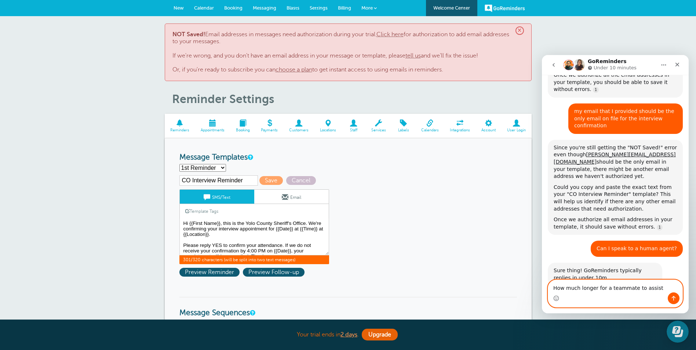
type textarea "How much longer for a teammate to assist?"
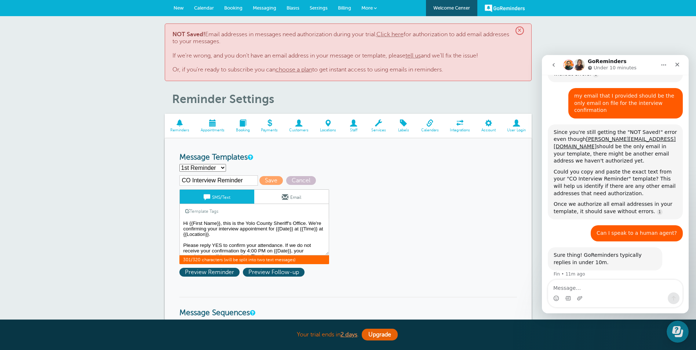
click at [628, 247] on div "Sure thing! GoReminders typically replies in under 10m. Fin • 11m ago" at bounding box center [615, 265] width 135 height 36
click at [203, 273] on span "Preview Reminder" at bounding box center [209, 272] width 60 height 9
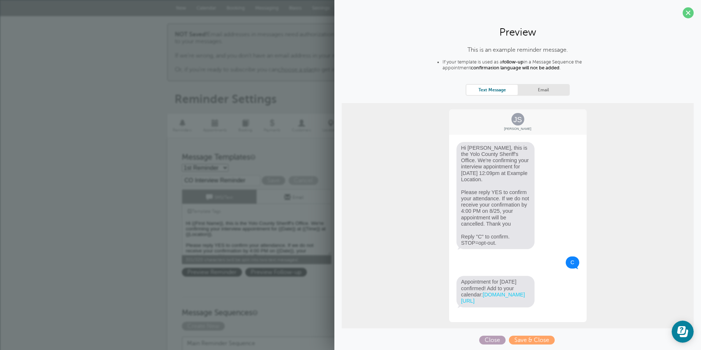
click at [489, 339] on span "Close" at bounding box center [492, 340] width 26 height 9
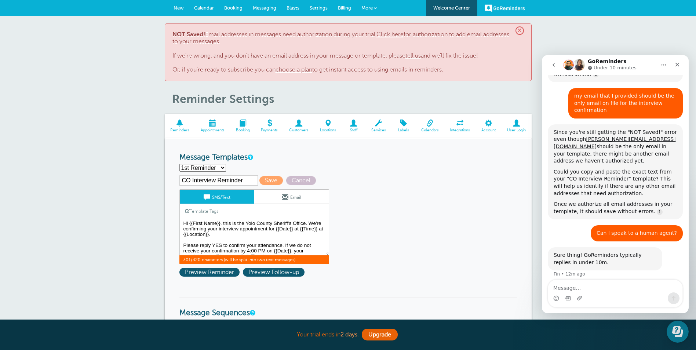
drag, startPoint x: 222, startPoint y: 245, endPoint x: 212, endPoint y: 244, distance: 9.2
click at [212, 244] on textarea "Hi {{First Name}}, this is the Yolo County Sheriff's Office. We're confirming y…" at bounding box center [254, 237] width 150 height 37
drag, startPoint x: 201, startPoint y: 244, endPoint x: 251, endPoint y: 237, distance: 50.0
click at [251, 237] on textarea "Hi {{First Name}}, this is the Yolo County Sheriff's Office. We're confirming y…" at bounding box center [254, 237] width 150 height 37
type textarea "Hi {{First Name}}, this is the Yolo County Sheriff's Office. We're confirming y…"
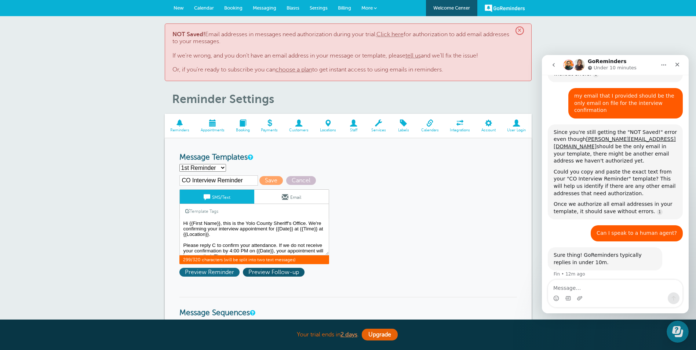
click at [222, 270] on span "Preview Reminder" at bounding box center [209, 272] width 60 height 9
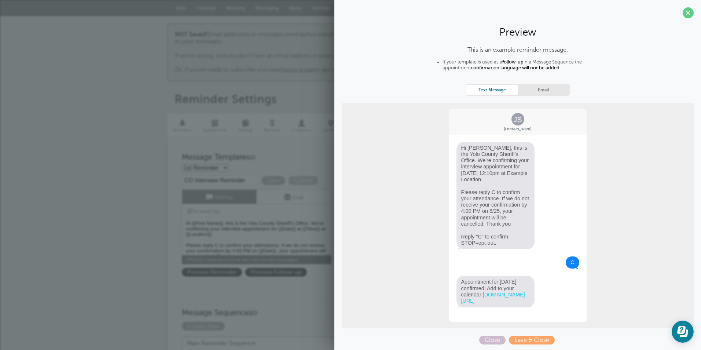
click at [491, 90] on link "Text Message" at bounding box center [492, 90] width 51 height 10
click at [538, 89] on link "Email" at bounding box center [543, 90] width 51 height 10
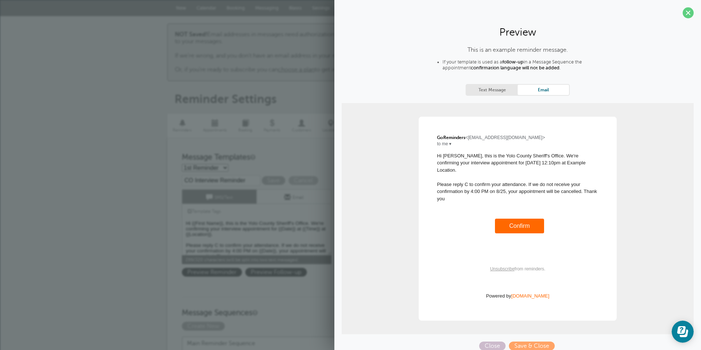
click at [490, 86] on link "Text Message" at bounding box center [492, 90] width 51 height 10
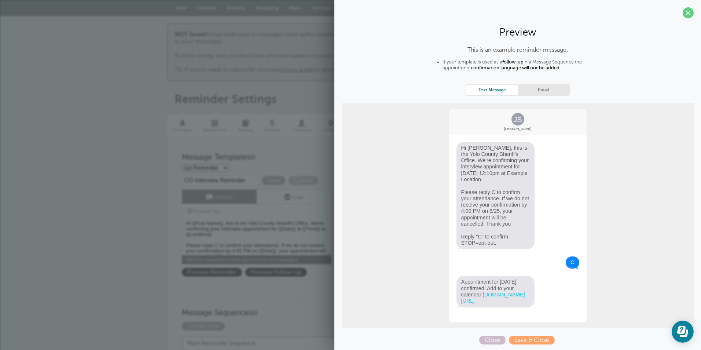
click at [538, 91] on link "Email" at bounding box center [543, 90] width 51 height 10
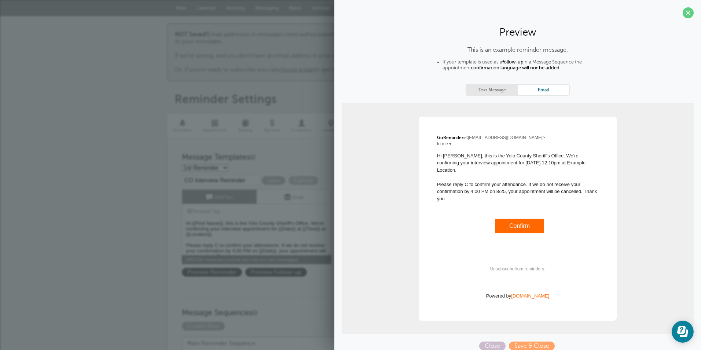
click at [473, 91] on link "Text Message" at bounding box center [492, 90] width 51 height 10
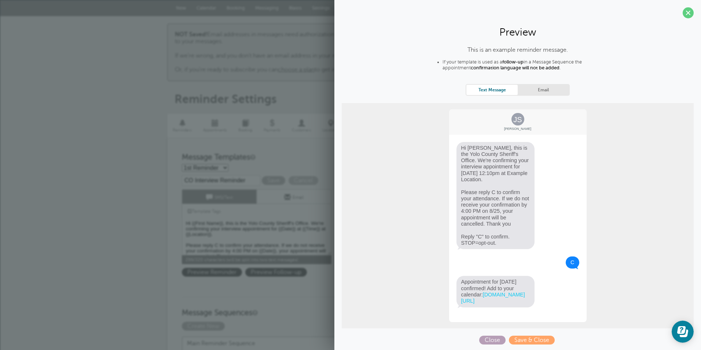
click at [493, 344] on span "Close" at bounding box center [492, 340] width 26 height 9
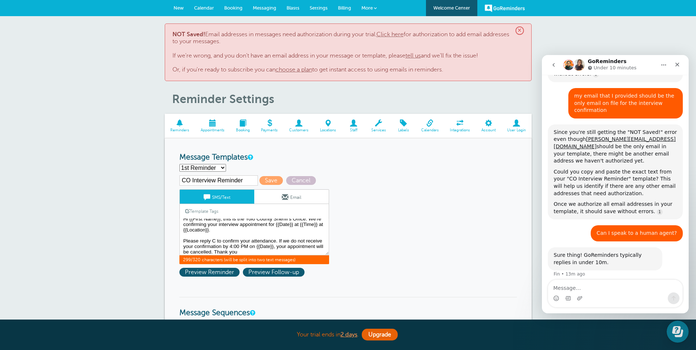
scroll to position [6, 0]
